Goal: Navigation & Orientation: Find specific page/section

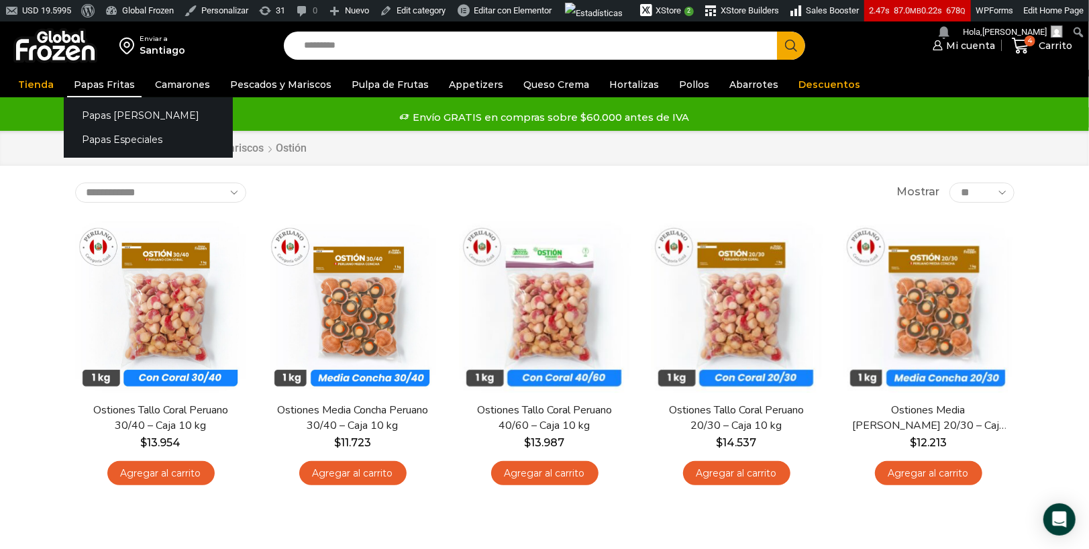
click at [101, 86] on link "Papas Fritas" at bounding box center [104, 84] width 74 height 25
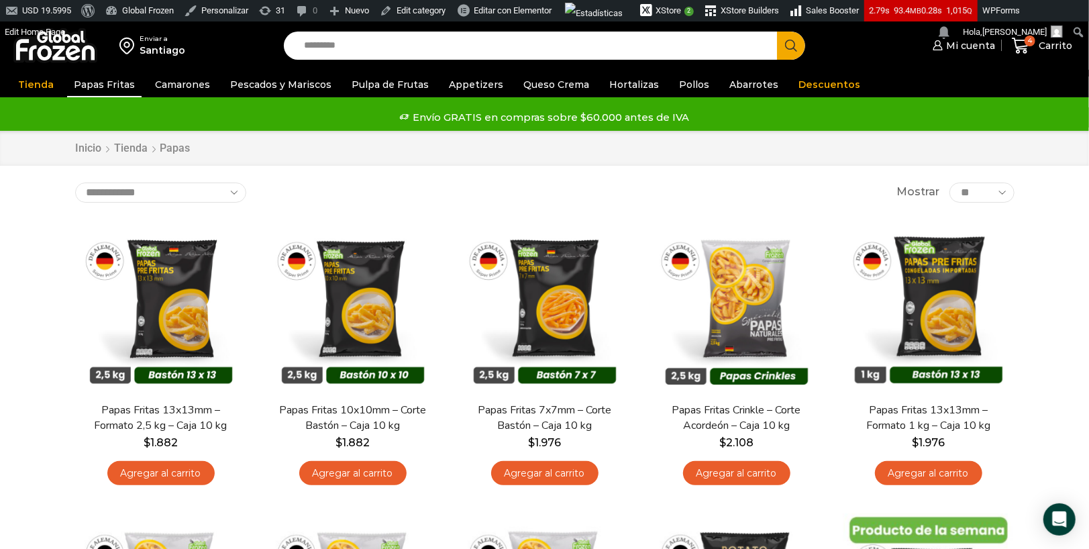
click at [64, 64] on div at bounding box center [55, 45] width 84 height 48
click at [73, 58] on img at bounding box center [55, 45] width 84 height 35
